Goal: Task Accomplishment & Management: Use online tool/utility

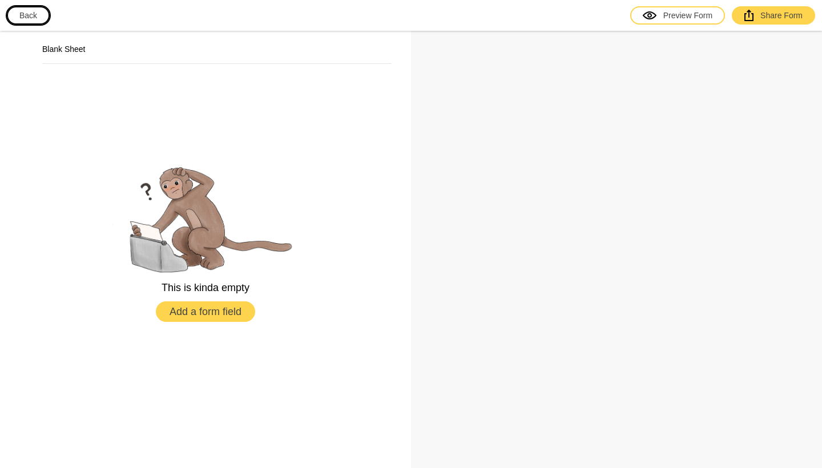
click at [45, 17] on button "Back" at bounding box center [28, 15] width 43 height 18
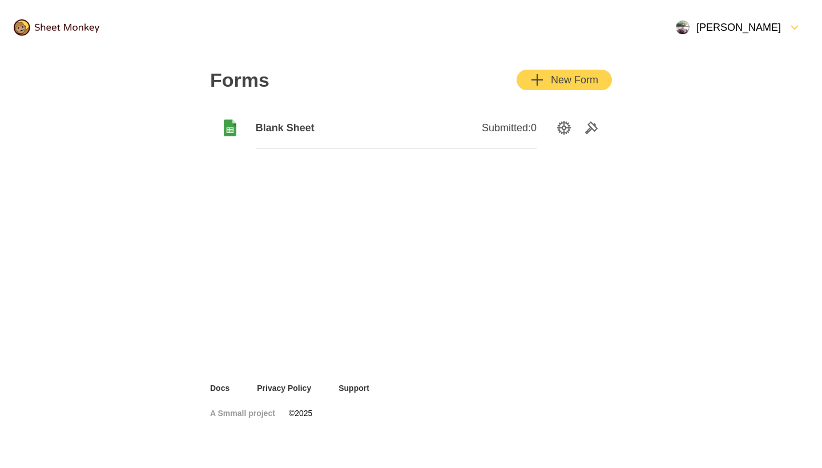
click at [292, 131] on span "Blank Sheet" at bounding box center [326, 128] width 141 height 14
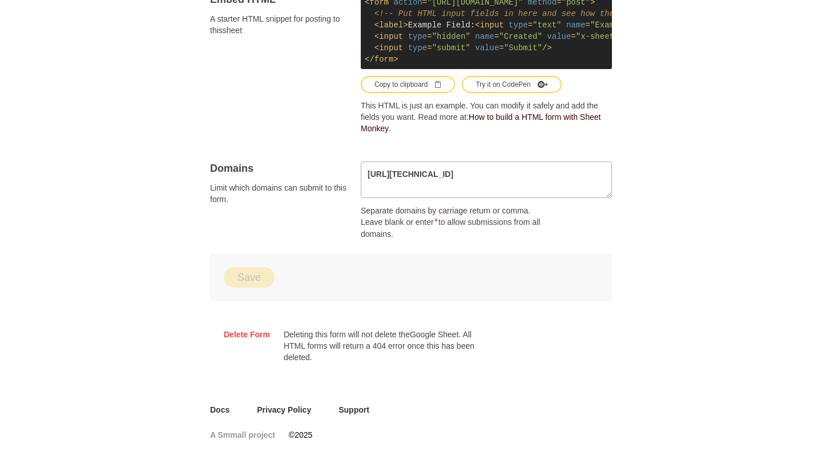
scroll to position [686, 0]
click at [222, 408] on link "Docs" at bounding box center [219, 409] width 19 height 11
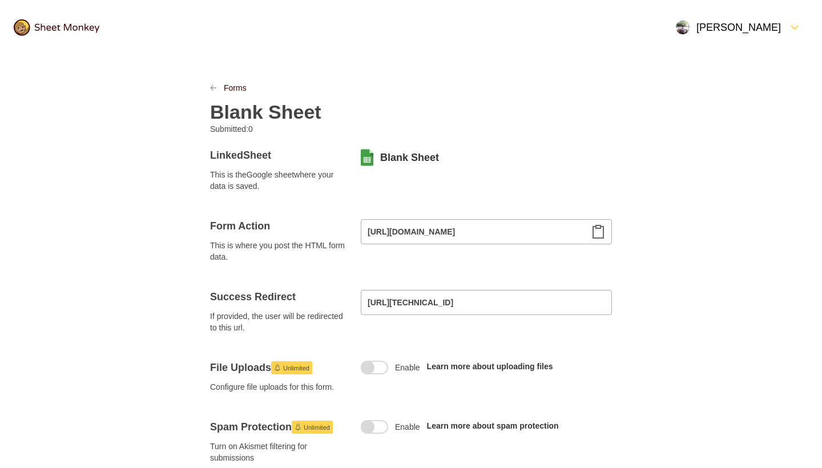
scroll to position [0, 0]
click at [211, 89] on icon "LinkPrevious" at bounding box center [214, 88] width 6 height 5
click at [220, 89] on div at bounding box center [220, 87] width 7 height 11
click at [238, 89] on link "Forms" at bounding box center [235, 87] width 23 height 11
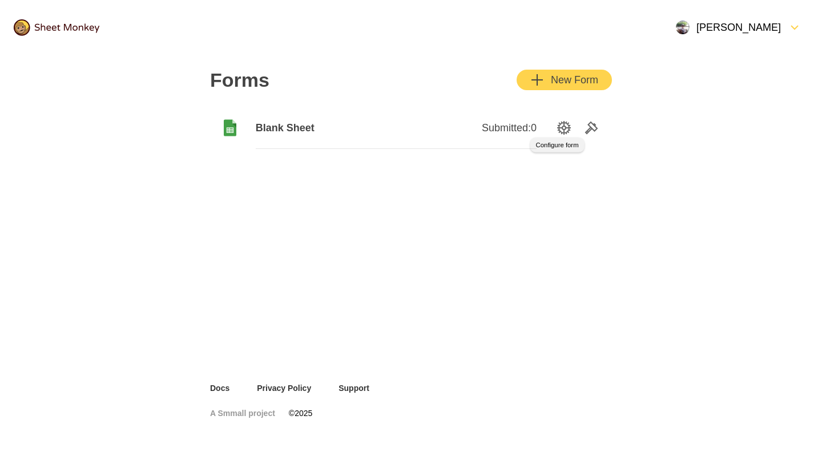
click at [565, 130] on icon "SettingsOption" at bounding box center [564, 128] width 14 height 14
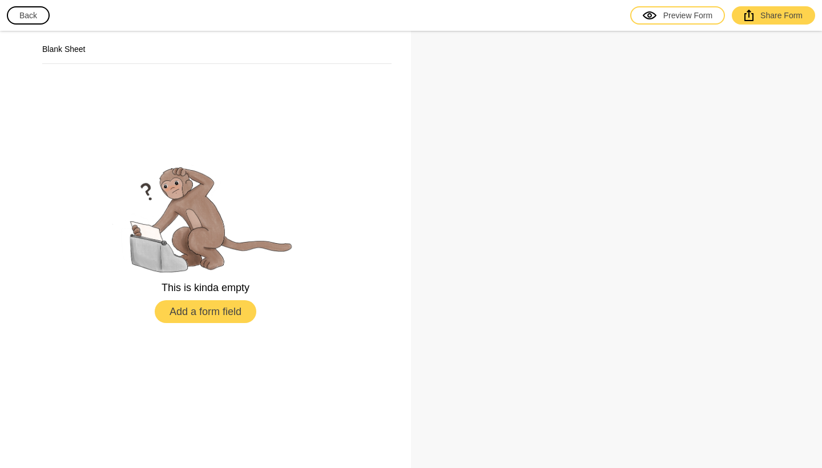
click at [208, 320] on button "Add a form field" at bounding box center [205, 312] width 99 height 21
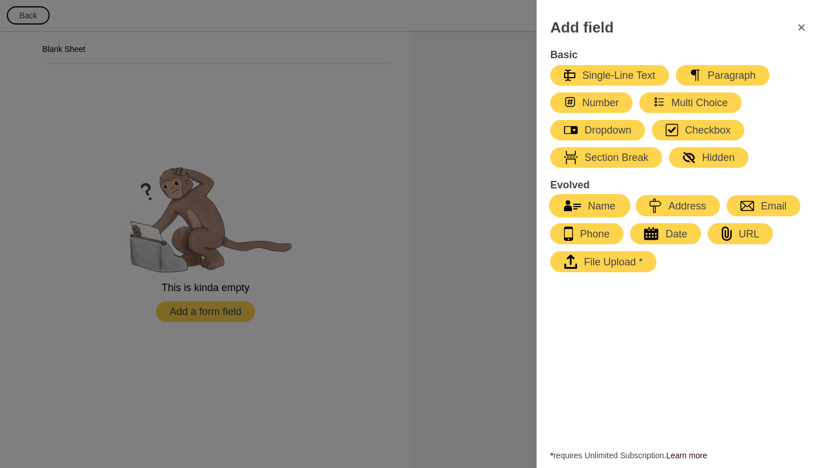
click at [613, 210] on div "Name" at bounding box center [589, 206] width 51 height 14
select select "large"
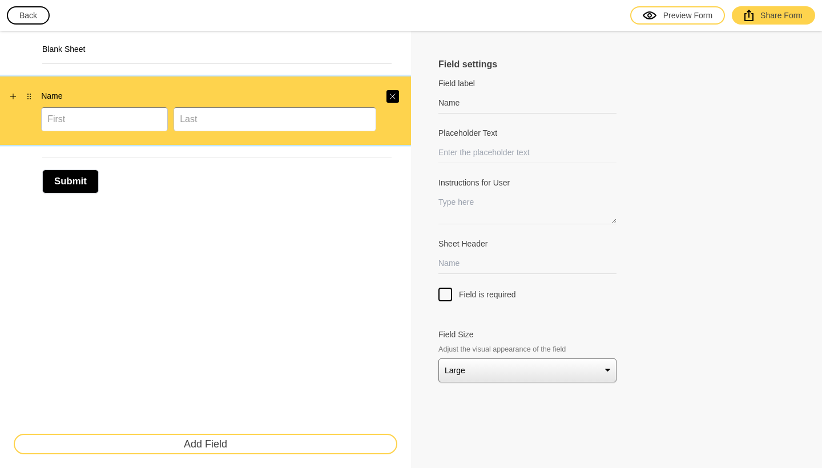
click at [396, 99] on icon "Close" at bounding box center [393, 96] width 7 height 7
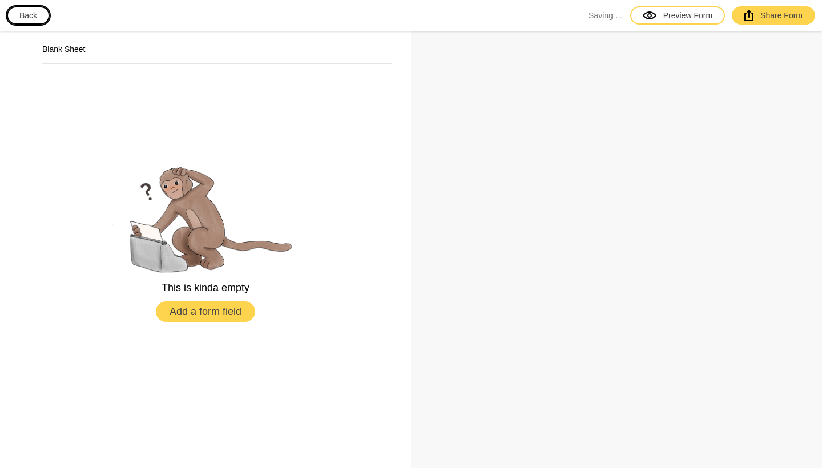
click at [15, 15] on button "Back" at bounding box center [28, 15] width 43 height 18
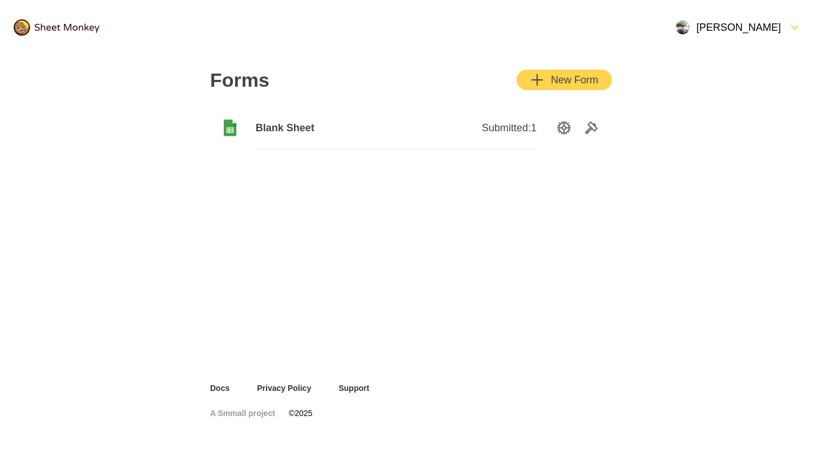
click at [511, 123] on span "Submitted: 1" at bounding box center [509, 128] width 55 height 14
click at [234, 130] on icon at bounding box center [230, 130] width 7 height 6
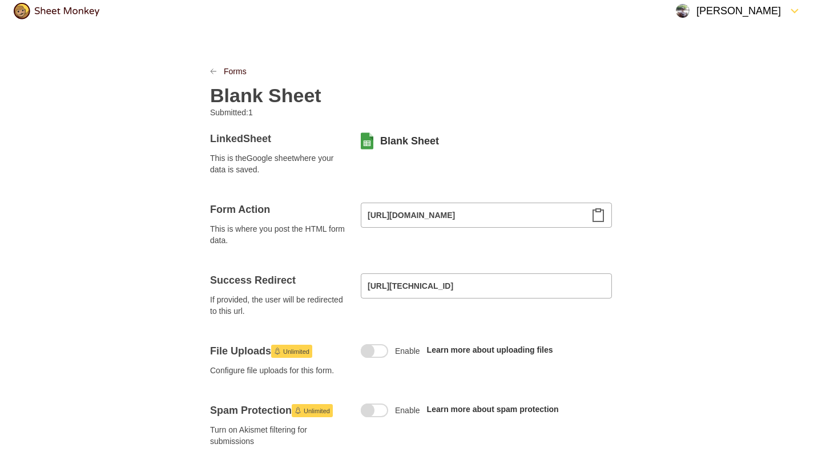
scroll to position [26, 0]
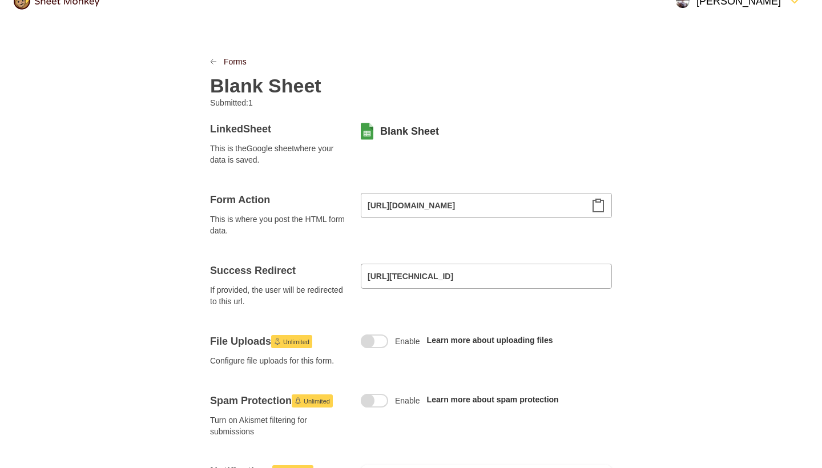
click at [420, 126] on link "Blank Sheet" at bounding box center [409, 132] width 59 height 14
click at [407, 129] on link "Blank Sheet" at bounding box center [409, 132] width 59 height 14
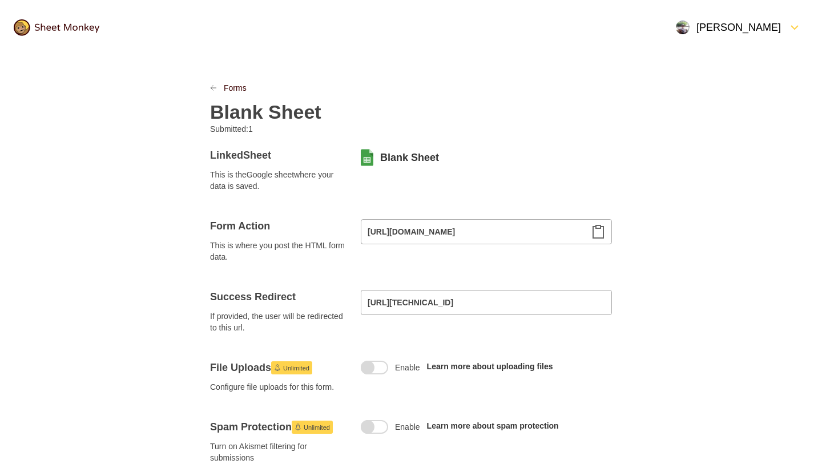
scroll to position [0, 0]
click at [218, 89] on div at bounding box center [220, 87] width 7 height 11
click at [234, 89] on link "Forms" at bounding box center [235, 87] width 23 height 11
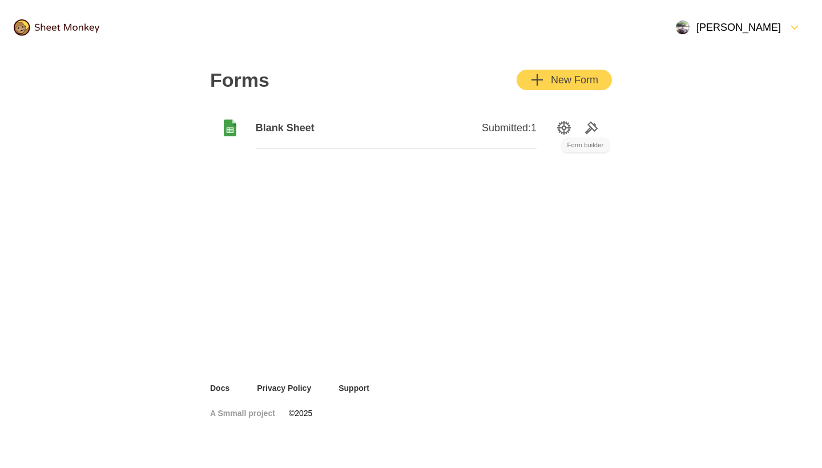
click at [592, 130] on icon "Tools" at bounding box center [591, 127] width 11 height 11
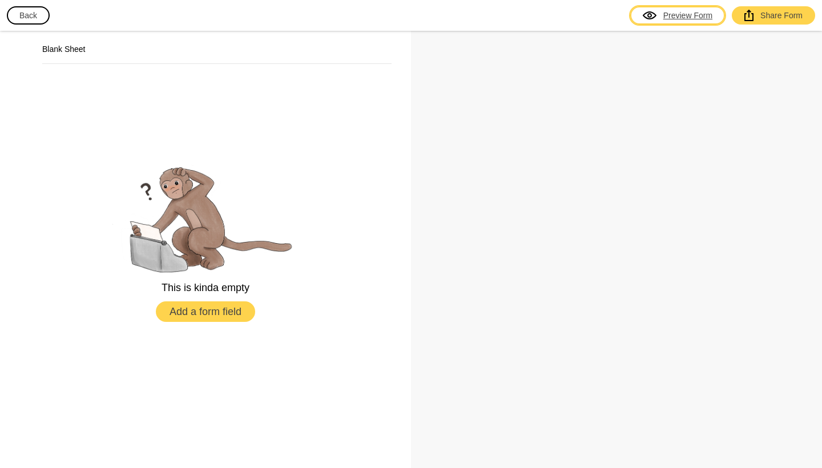
click at [681, 19] on div "Preview Form" at bounding box center [678, 15] width 70 height 11
